Goal: Task Accomplishment & Management: Manage account settings

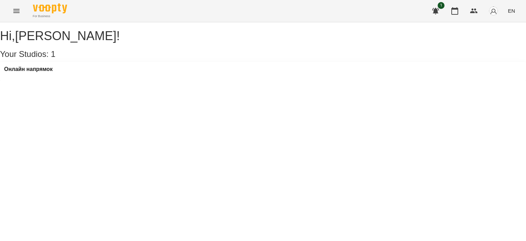
click at [265, 9] on img "button" at bounding box center [494, 11] width 10 height 10
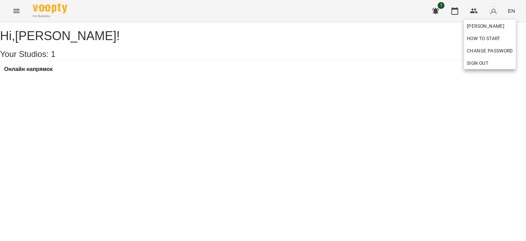
click at [265, 3] on div at bounding box center [263, 120] width 526 height 241
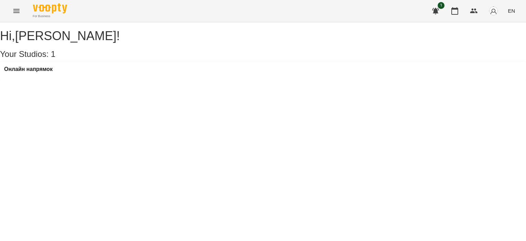
click at [265, 15] on div "1 EN" at bounding box center [472, 11] width 90 height 18
click at [265, 8] on icon "button" at bounding box center [474, 11] width 8 height 8
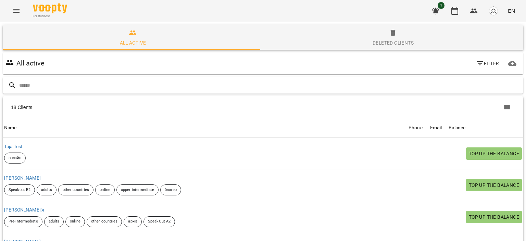
click at [52, 83] on input "text" at bounding box center [269, 85] width 501 height 11
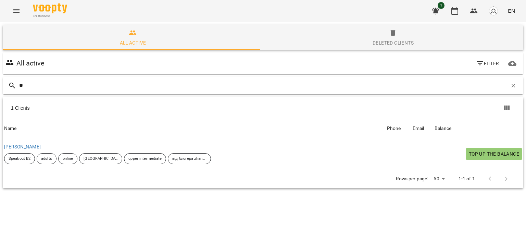
type input "*"
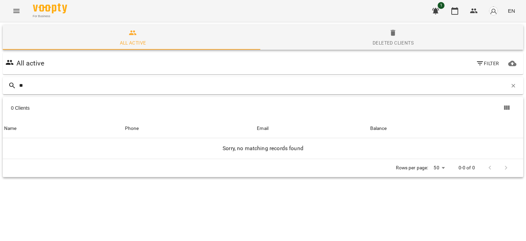
type input "*"
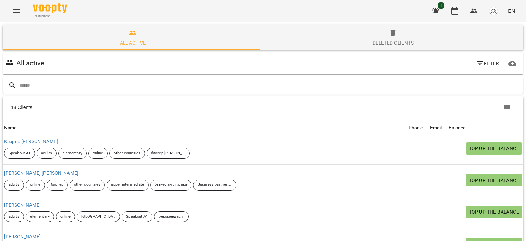
scroll to position [418, 0]
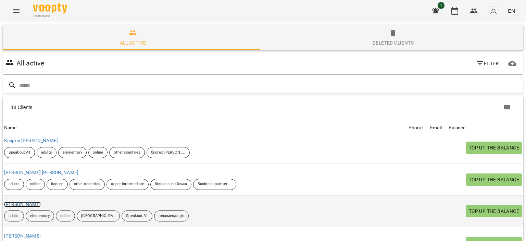
click at [38, 175] on link "[PERSON_NAME]" at bounding box center [22, 203] width 37 height 5
